Goal: Task Accomplishment & Management: Use online tool/utility

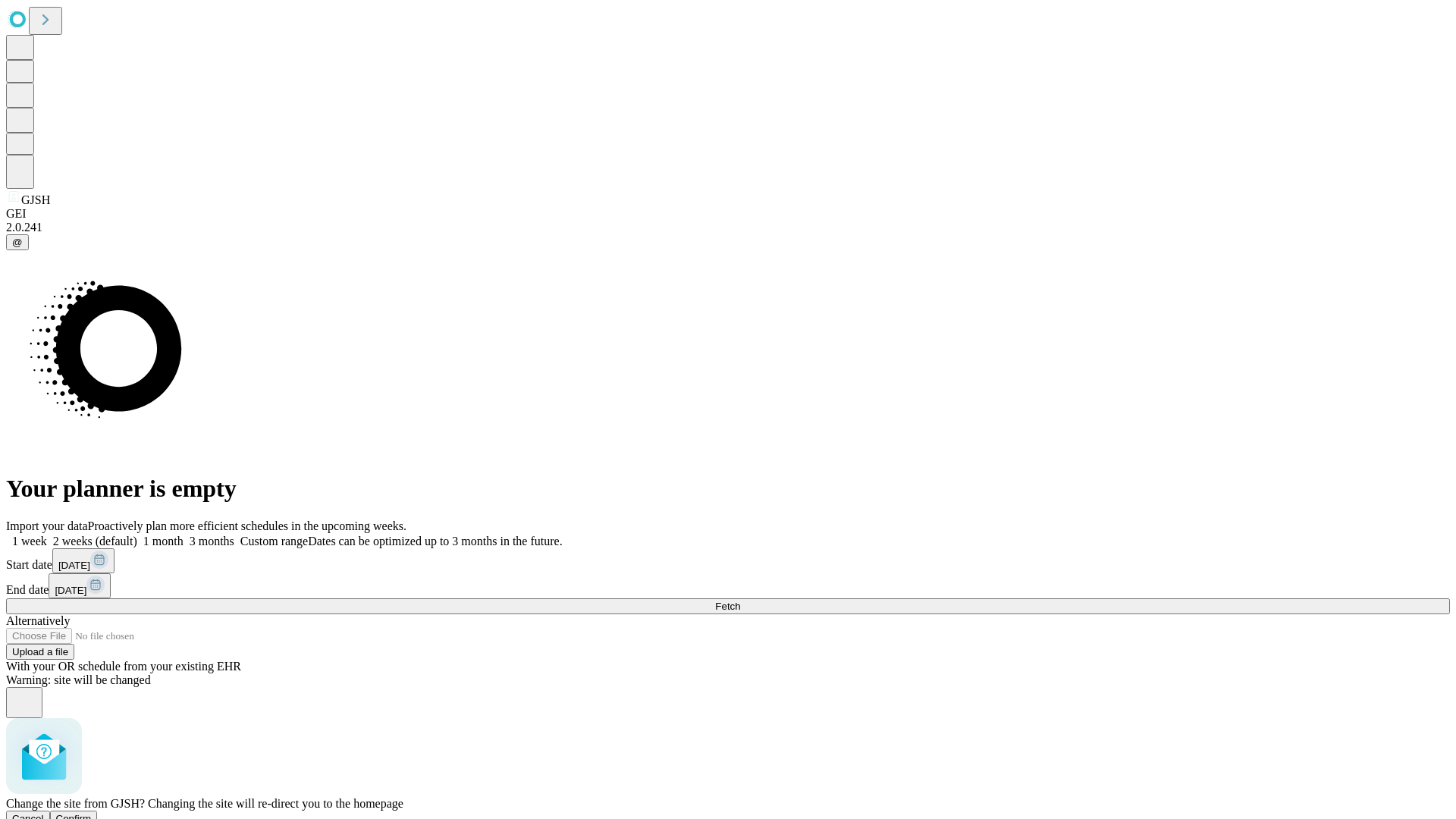
click at [92, 813] on span "Confirm" at bounding box center [73, 818] width 36 height 11
click at [47, 535] on label "1 week" at bounding box center [27, 541] width 41 height 13
click at [740, 600] on span "Fetch" at bounding box center [727, 606] width 25 height 11
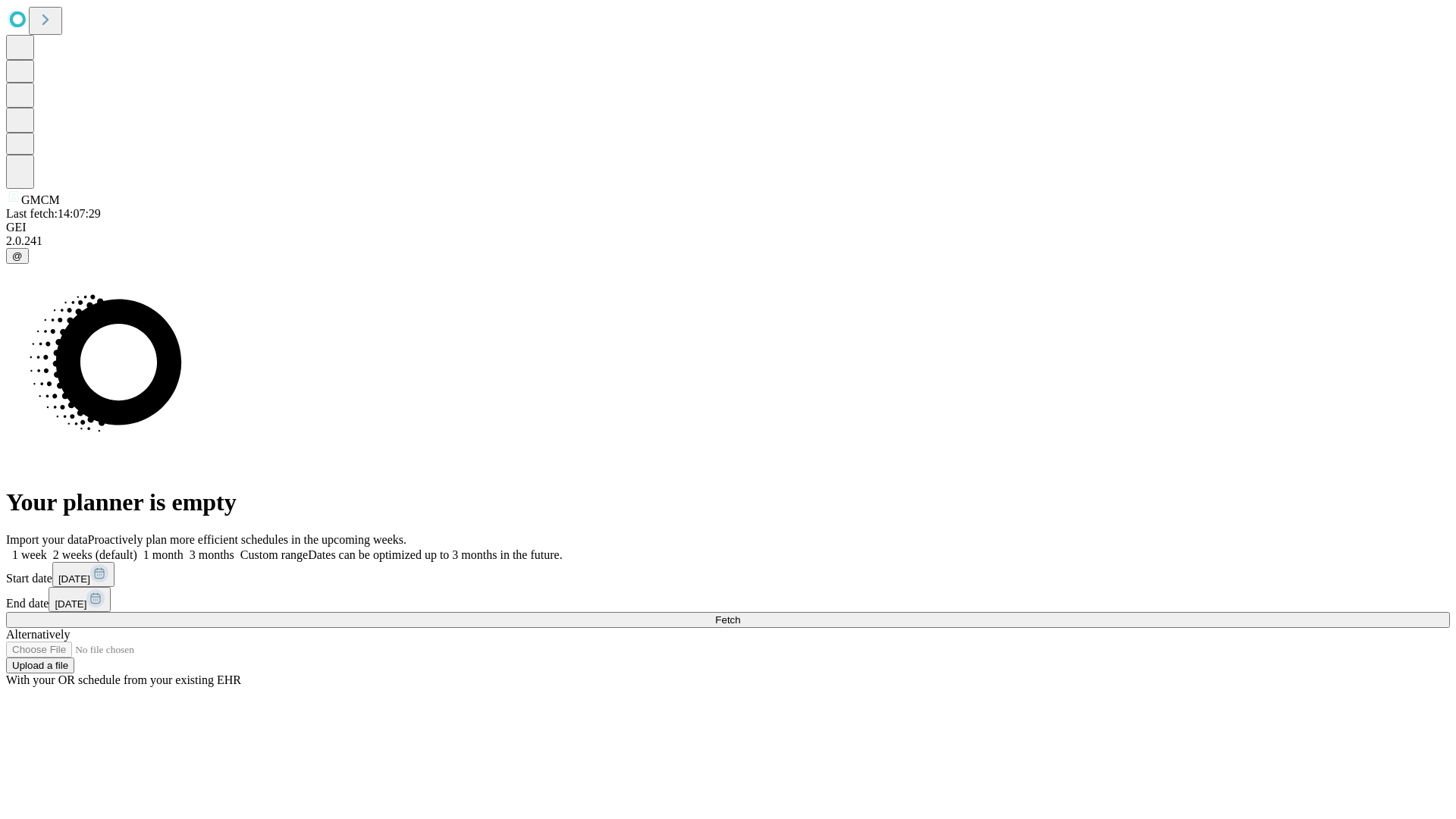
click at [47, 548] on label "1 week" at bounding box center [27, 554] width 41 height 13
click at [740, 614] on span "Fetch" at bounding box center [727, 619] width 25 height 11
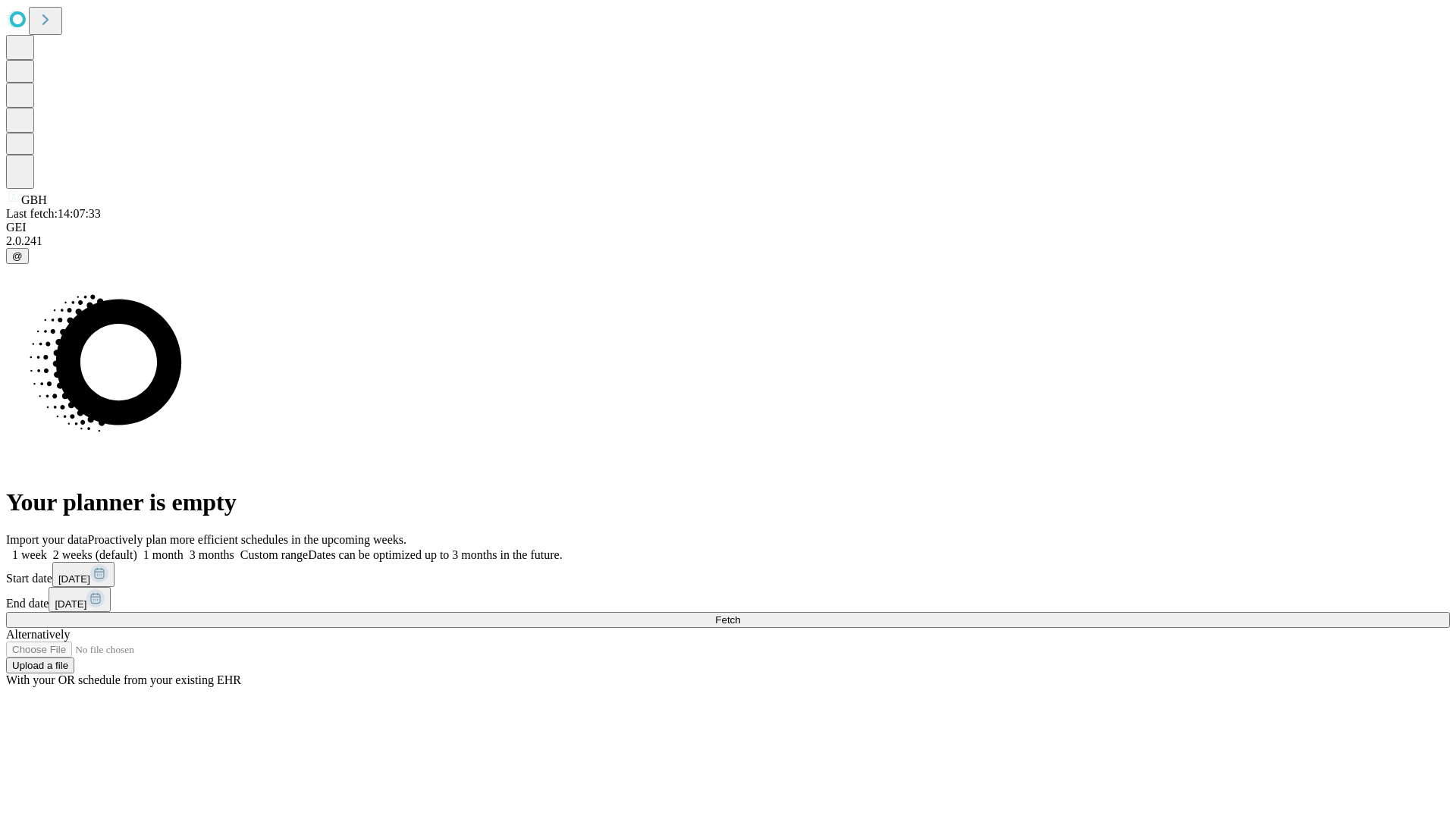
click at [47, 548] on label "1 week" at bounding box center [27, 554] width 41 height 13
click at [740, 614] on span "Fetch" at bounding box center [727, 619] width 25 height 11
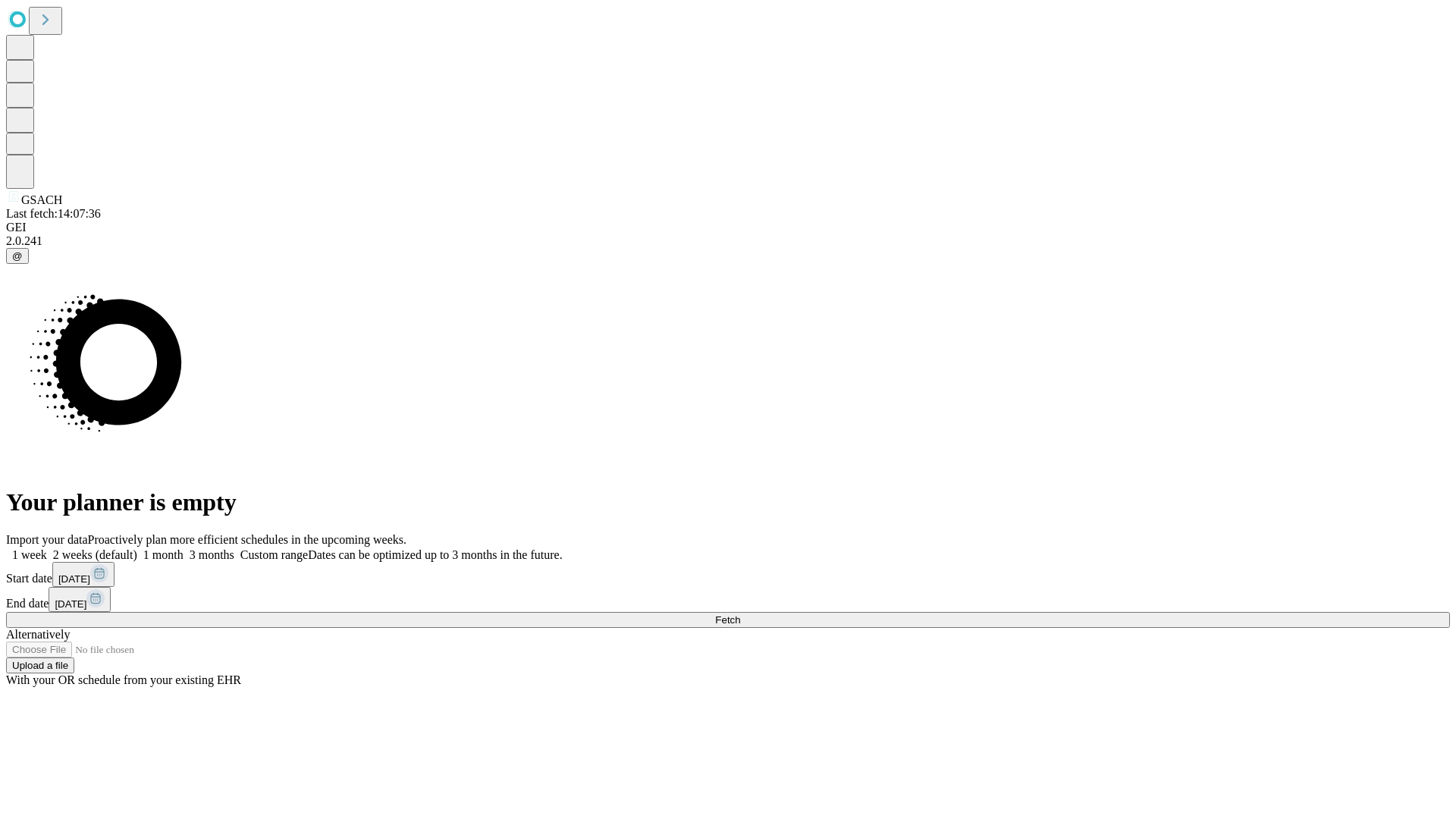
click at [47, 548] on label "1 week" at bounding box center [27, 554] width 41 height 13
click at [740, 614] on span "Fetch" at bounding box center [727, 619] width 25 height 11
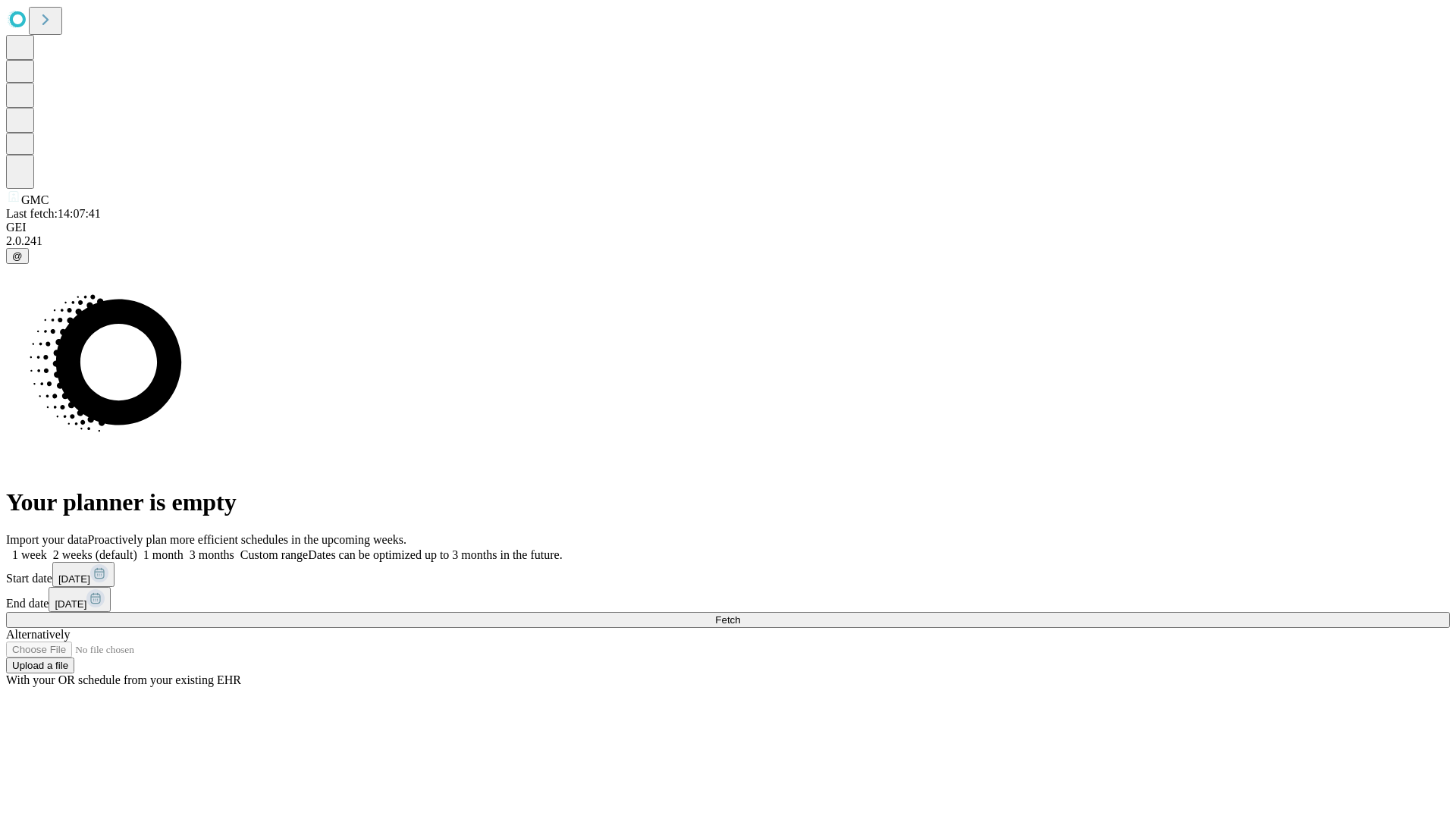
click at [47, 548] on label "1 week" at bounding box center [27, 554] width 41 height 13
click at [740, 614] on span "Fetch" at bounding box center [727, 619] width 25 height 11
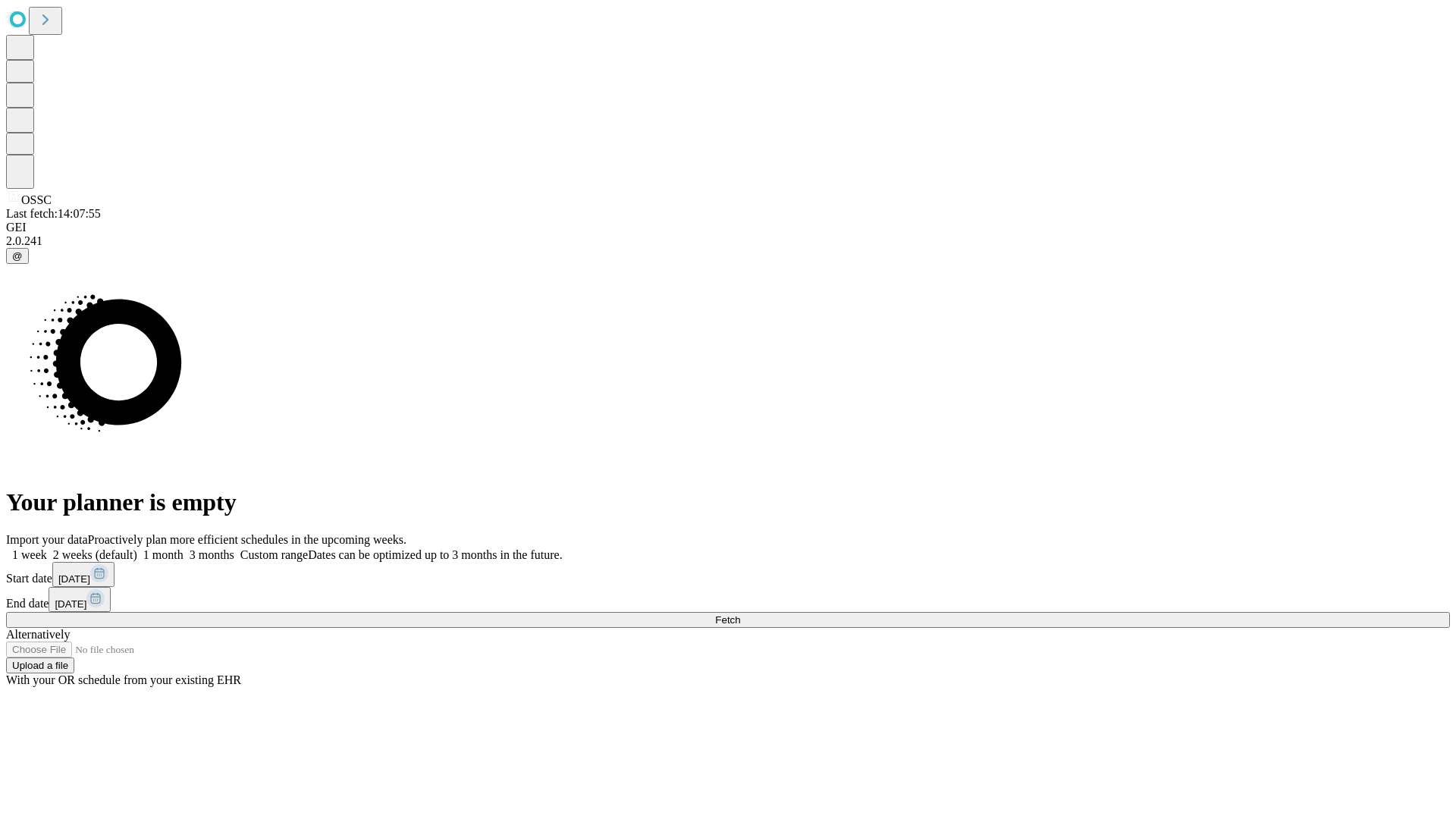
click at [740, 614] on span "Fetch" at bounding box center [727, 619] width 25 height 11
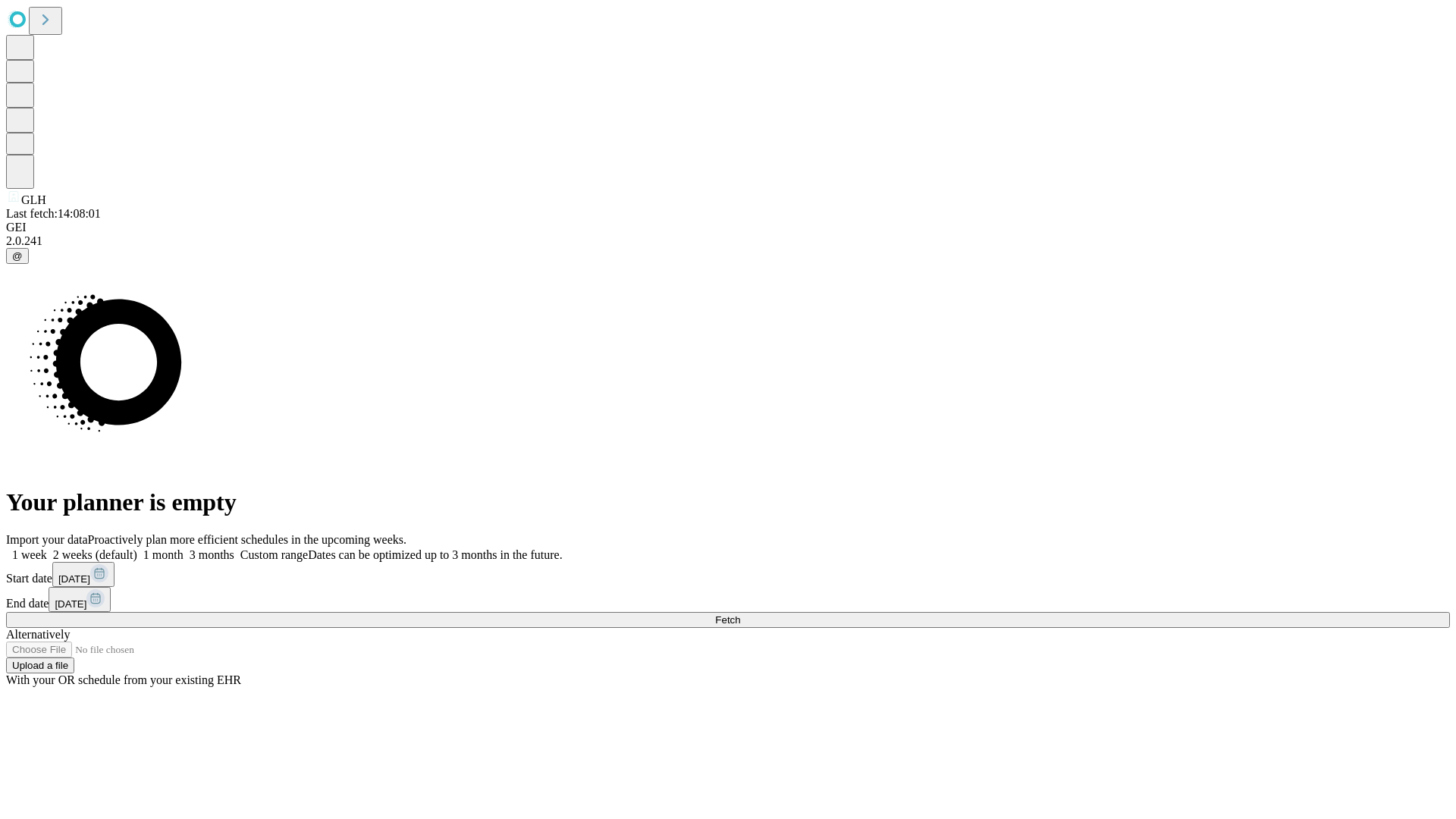
click at [47, 548] on label "1 week" at bounding box center [27, 554] width 41 height 13
click at [740, 614] on span "Fetch" at bounding box center [727, 619] width 25 height 11
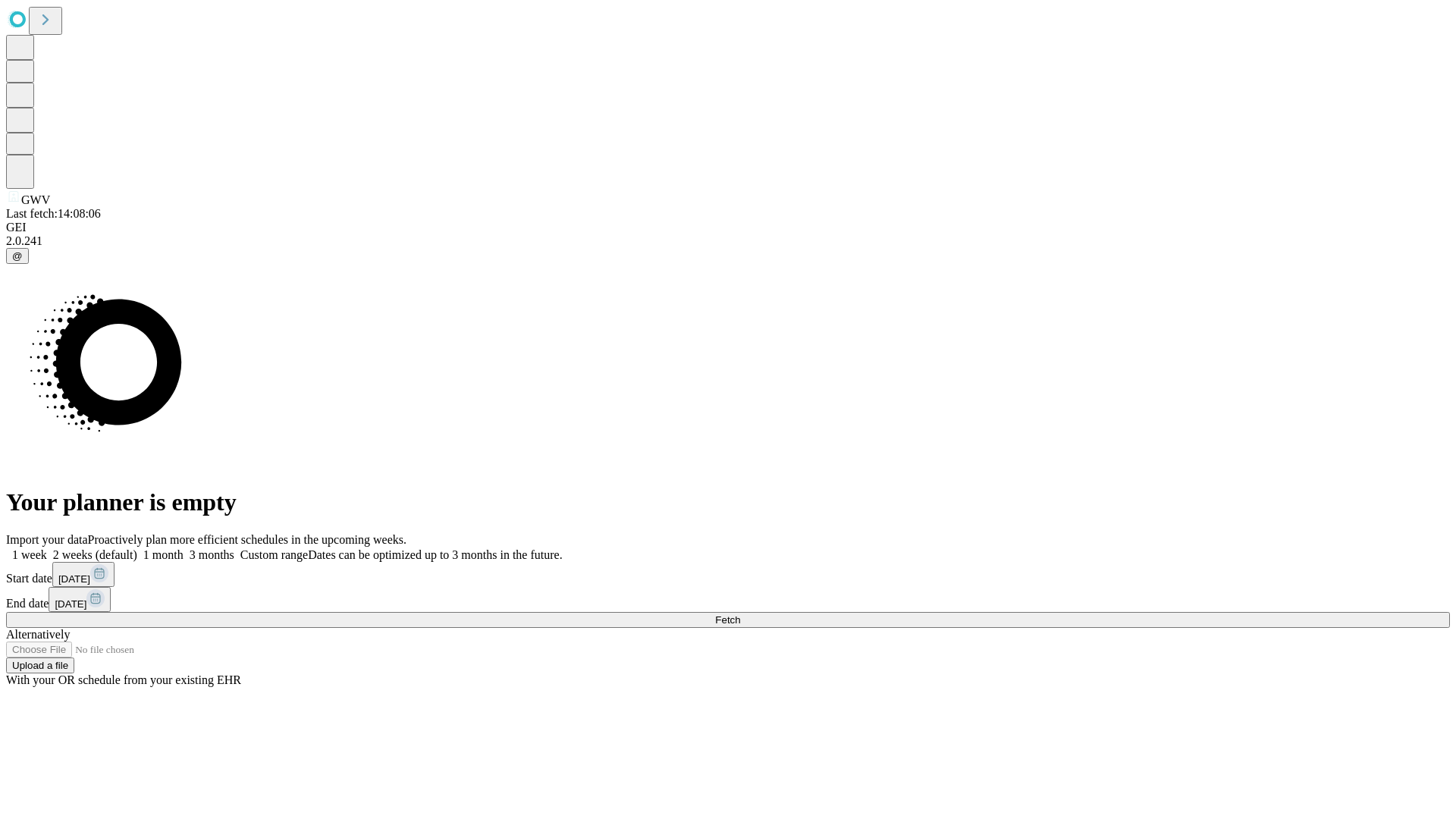
click at [47, 548] on label "1 week" at bounding box center [27, 554] width 41 height 13
click at [740, 614] on span "Fetch" at bounding box center [727, 619] width 25 height 11
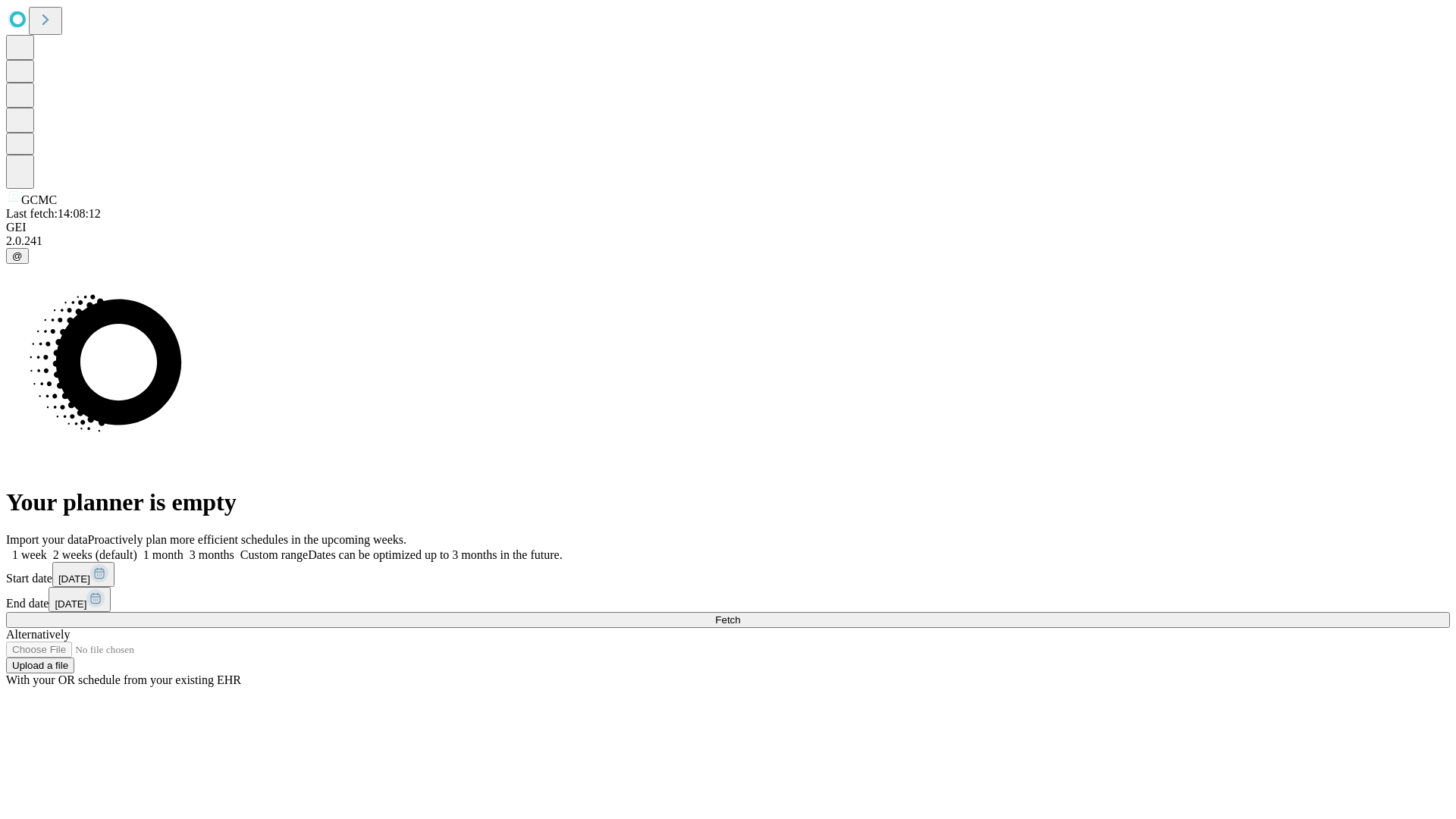
click at [47, 548] on label "1 week" at bounding box center [27, 554] width 41 height 13
click at [740, 614] on span "Fetch" at bounding box center [727, 619] width 25 height 11
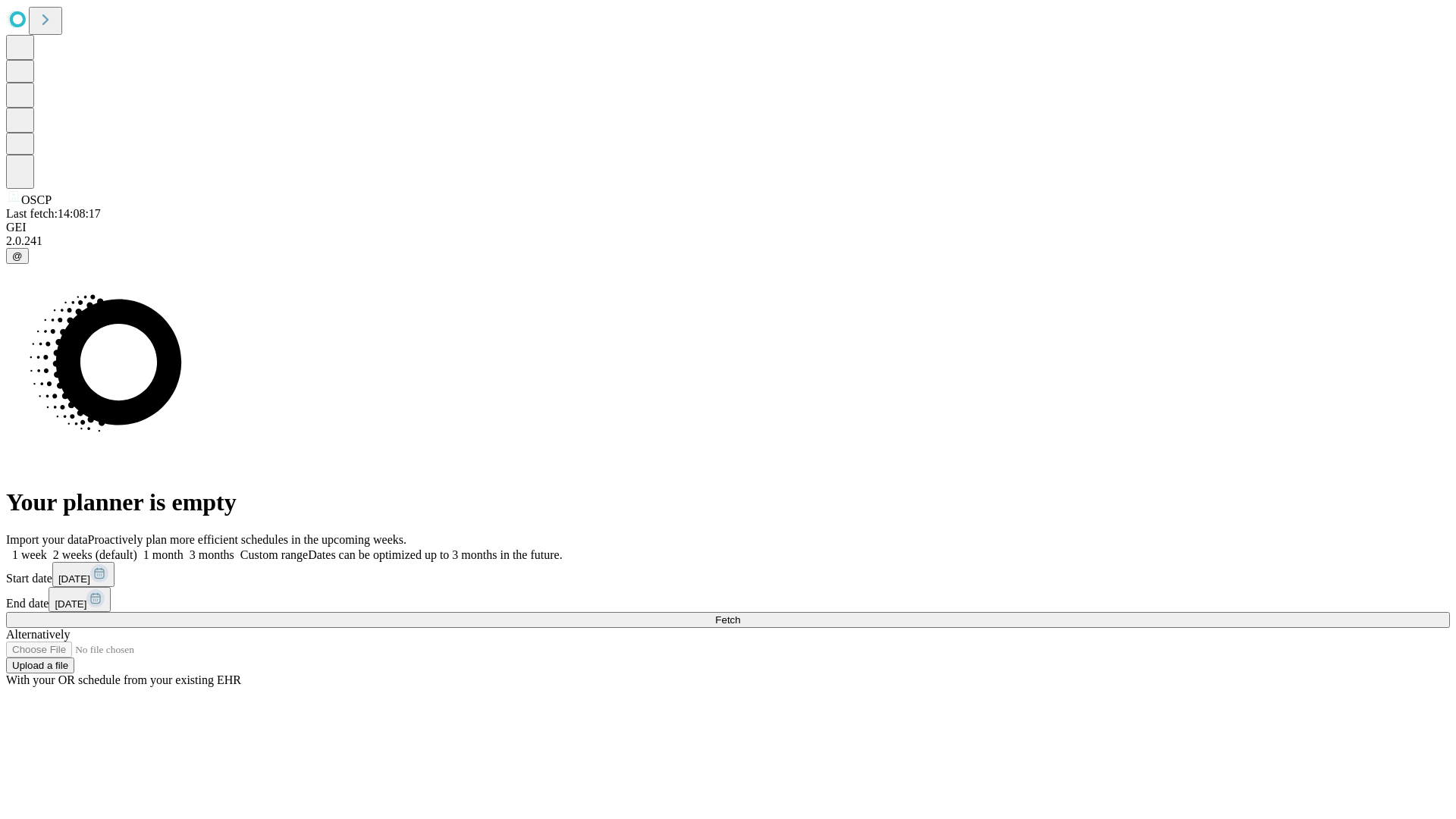
click at [47, 548] on label "1 week" at bounding box center [27, 554] width 41 height 13
click at [740, 614] on span "Fetch" at bounding box center [727, 619] width 25 height 11
